Goal: Task Accomplishment & Management: Manage account settings

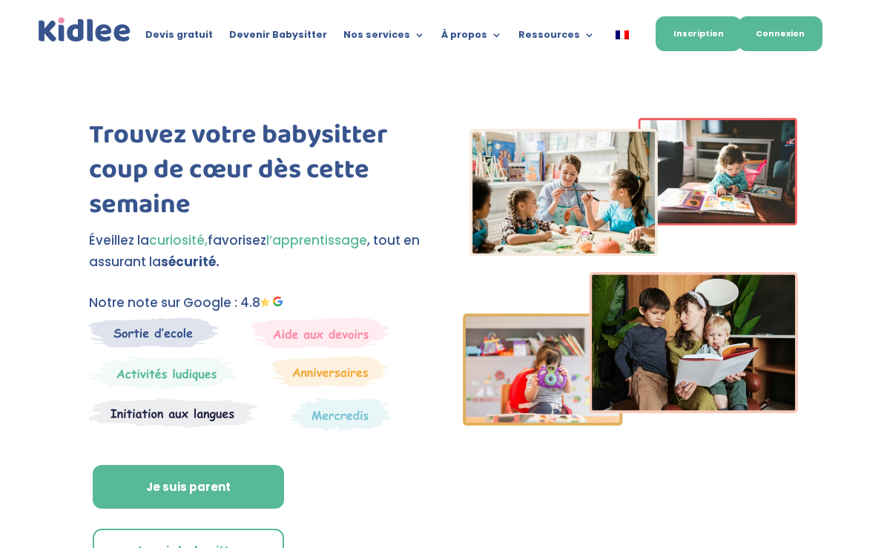
click at [777, 32] on link "Connexion" at bounding box center [780, 33] width 85 height 35
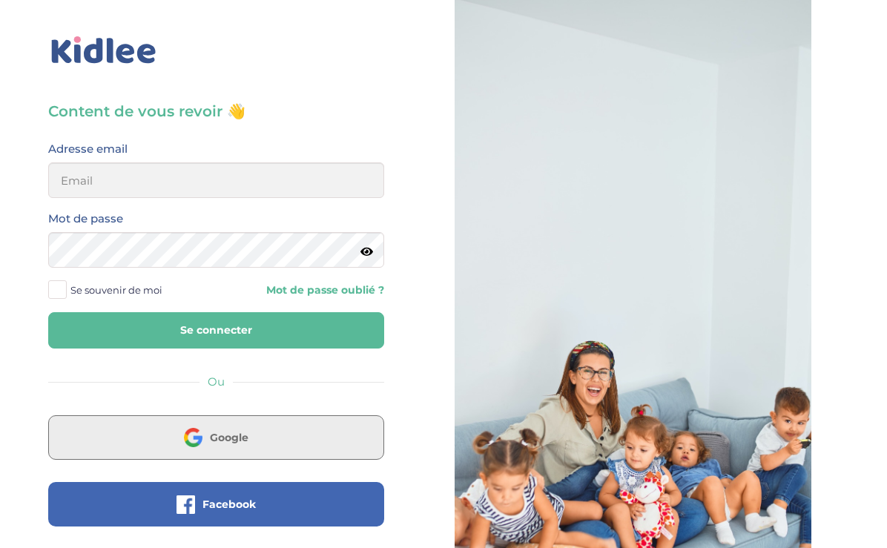
click at [290, 426] on button "Google" at bounding box center [216, 437] width 336 height 45
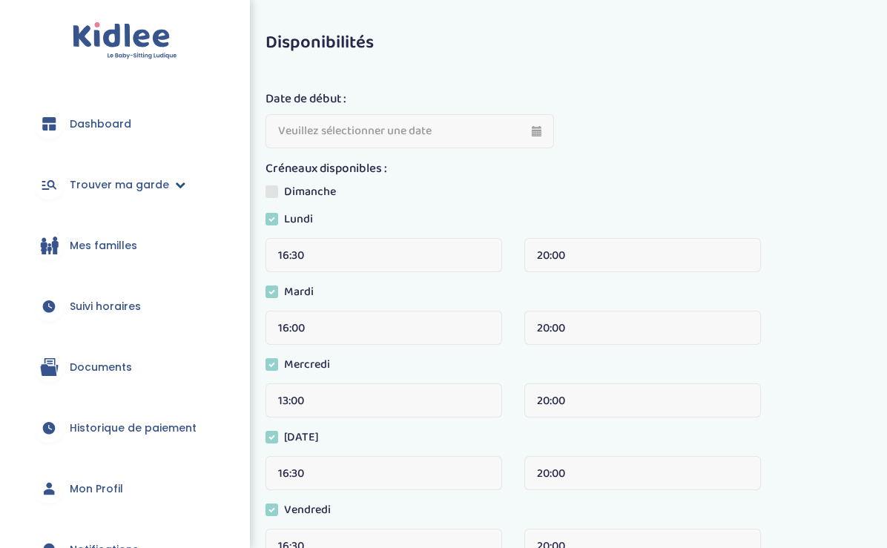
click at [124, 182] on span "Trouver ma garde" at bounding box center [119, 185] width 99 height 16
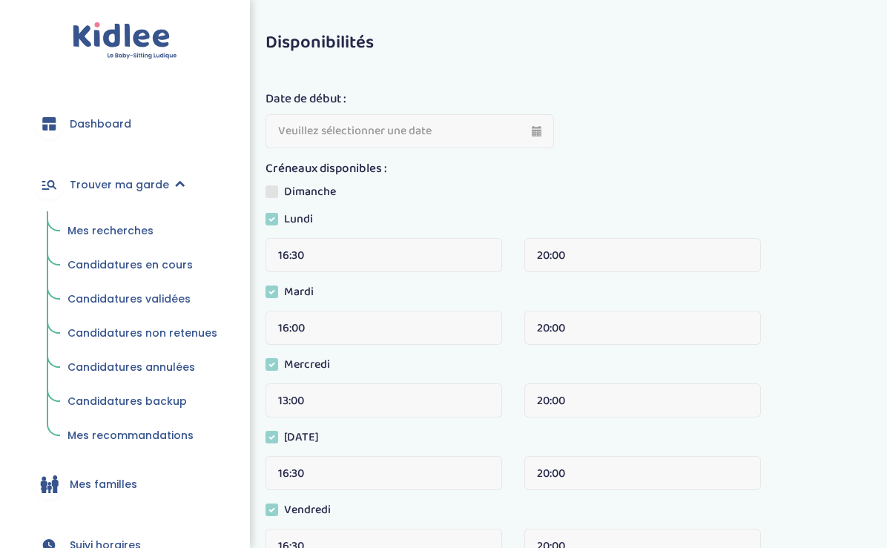
click at [119, 229] on span "Mes recherches" at bounding box center [110, 230] width 86 height 15
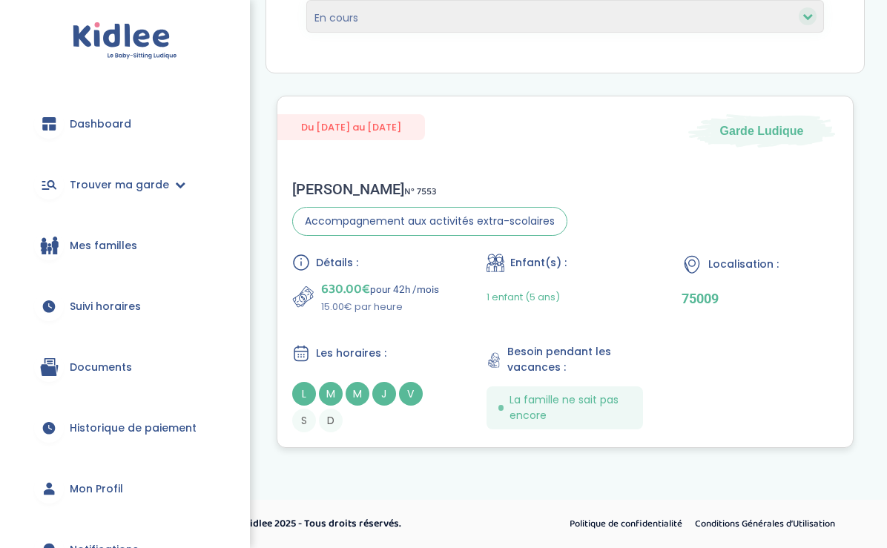
scroll to position [243, 0]
click at [527, 154] on div "Du [DATE] au [DATE] Garde [PERSON_NAME] N° 7553 Accompagnement aux activités ex…" at bounding box center [565, 272] width 577 height 352
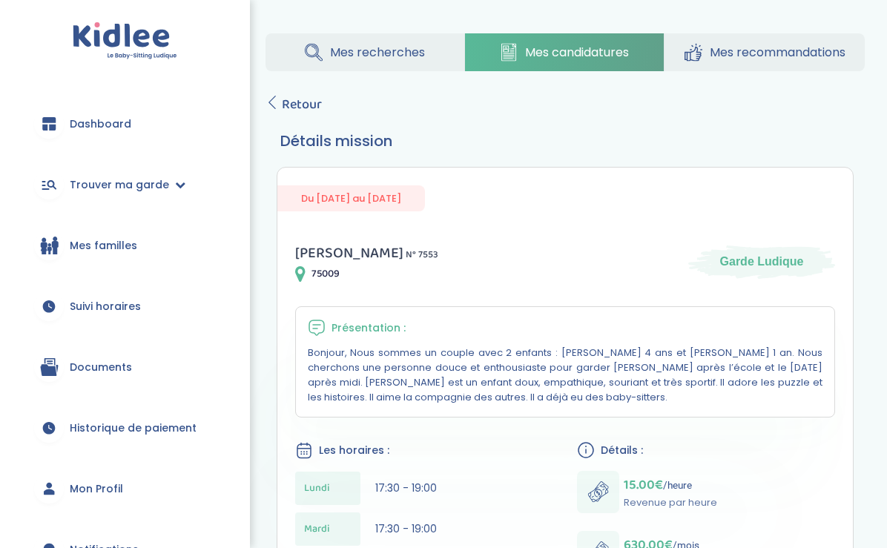
click at [406, 64] on link "Mes recherches" at bounding box center [365, 52] width 199 height 38
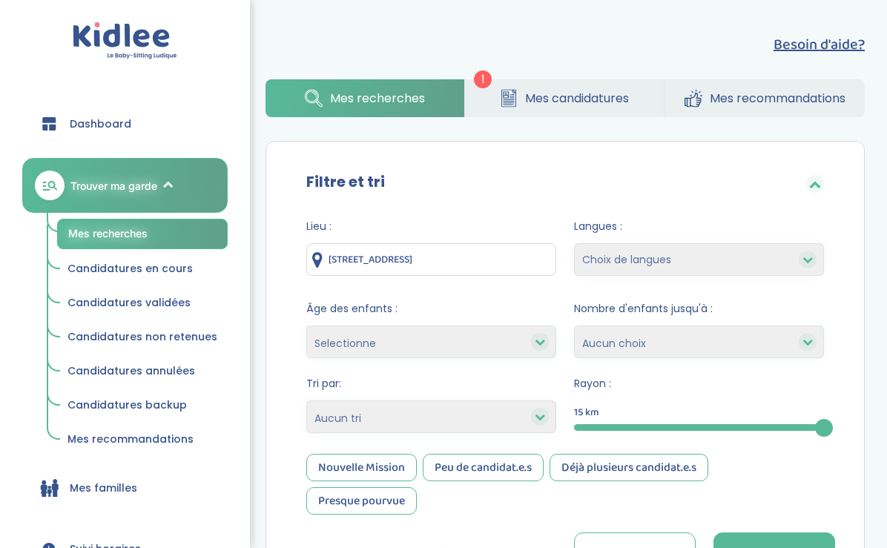
click at [525, 104] on span "Mes candidatures" at bounding box center [577, 98] width 104 height 19
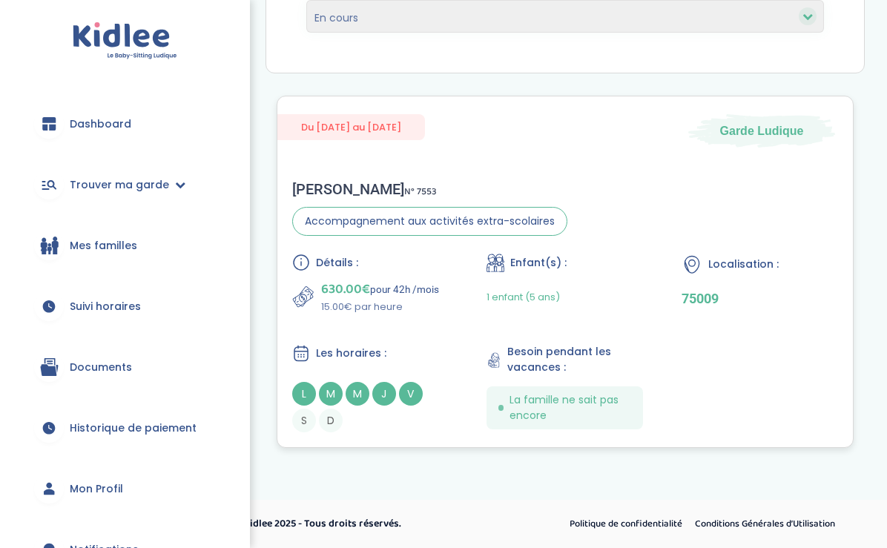
scroll to position [243, 0]
